Goal: Find contact information: Find contact information

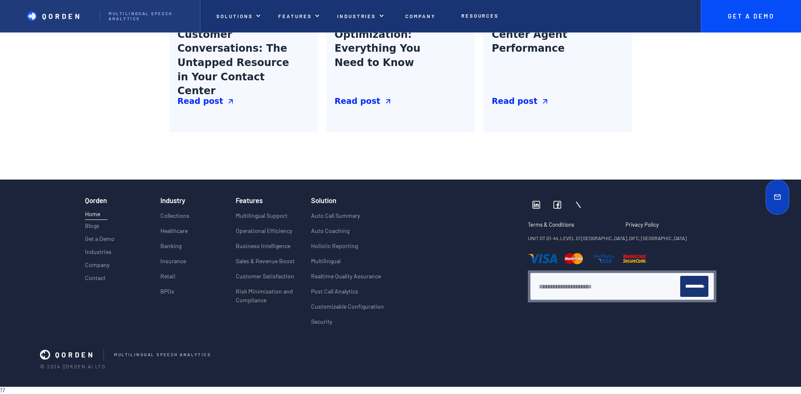
scroll to position [3930, 0]
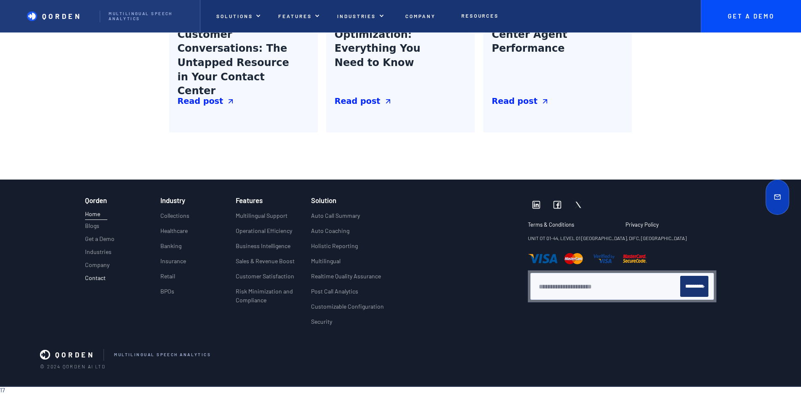
click at [85, 275] on p "Contact" at bounding box center [95, 278] width 21 height 7
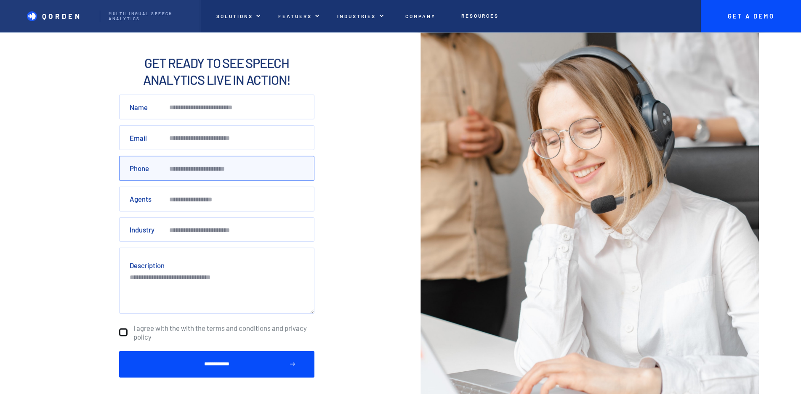
scroll to position [67, 0]
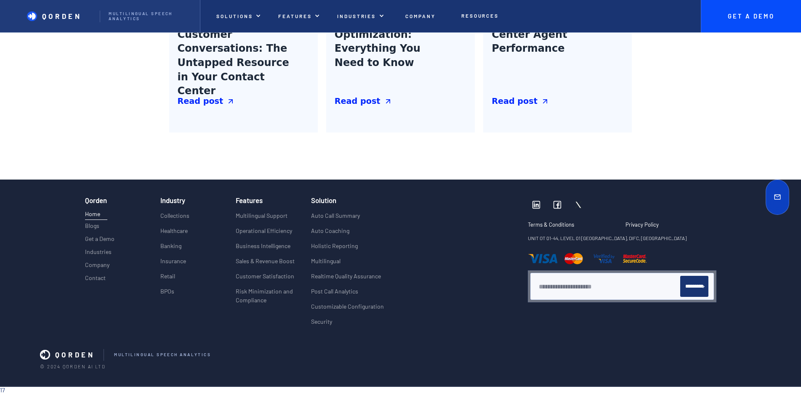
scroll to position [3903, 0]
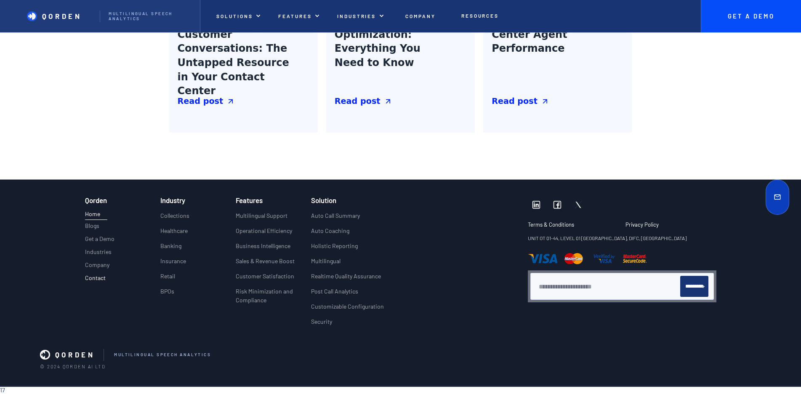
click at [85, 275] on p "Contact" at bounding box center [95, 278] width 21 height 7
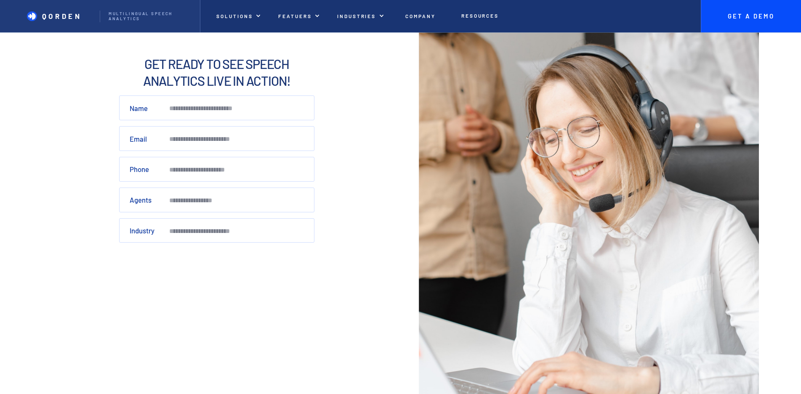
scroll to position [126, 0]
